Goal: Information Seeking & Learning: Learn about a topic

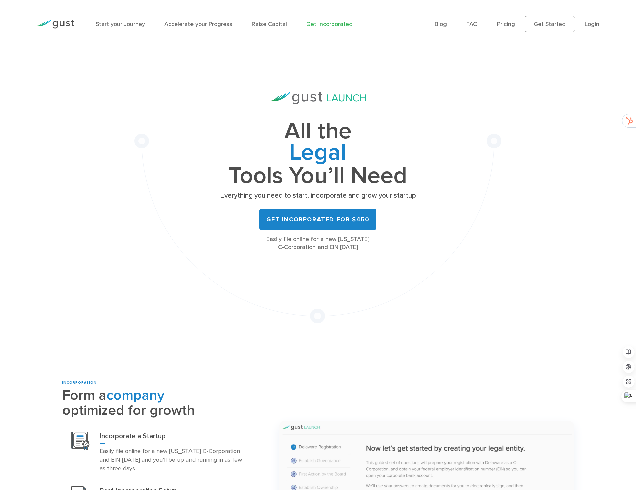
drag, startPoint x: 506, startPoint y: 27, endPoint x: 505, endPoint y: 34, distance: 6.8
click at [506, 27] on link "Pricing" at bounding box center [506, 24] width 18 height 7
